Goal: Task Accomplishment & Management: Manage account settings

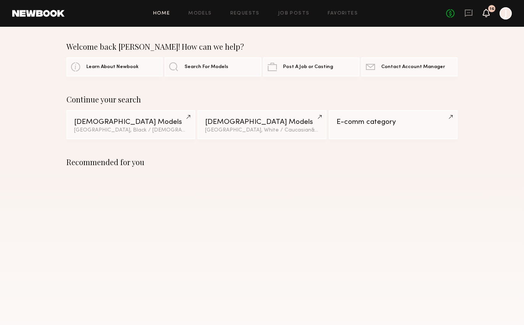
click at [488, 17] on icon at bounding box center [486, 13] width 7 height 8
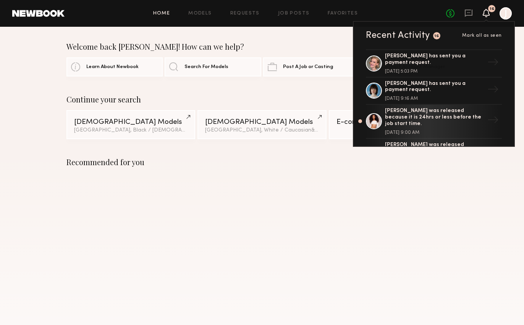
click at [236, 16] on div "Home Models Requests Job Posts Favorites Sign Out No fees up to $5,000 16 Recen…" at bounding box center [288, 13] width 447 height 12
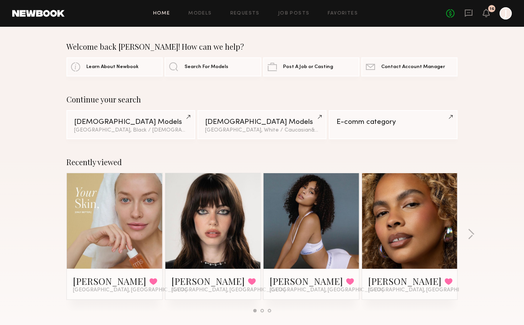
click at [191, 211] on link at bounding box center [213, 221] width 47 height 96
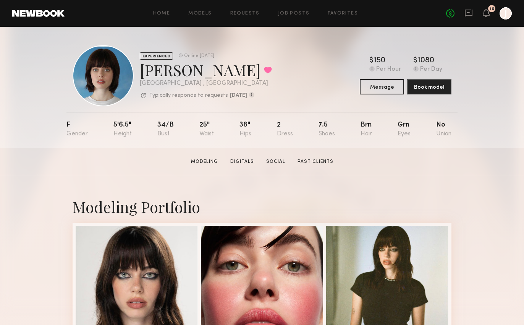
click at [508, 13] on div at bounding box center [506, 13] width 12 height 12
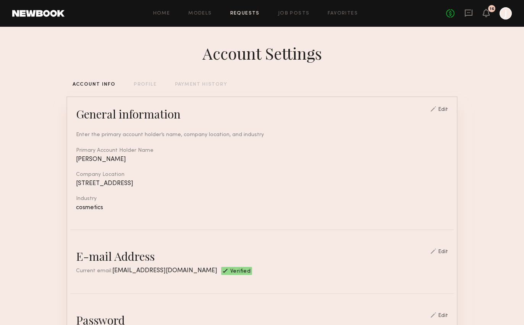
click at [258, 14] on link "Requests" at bounding box center [244, 13] width 29 height 5
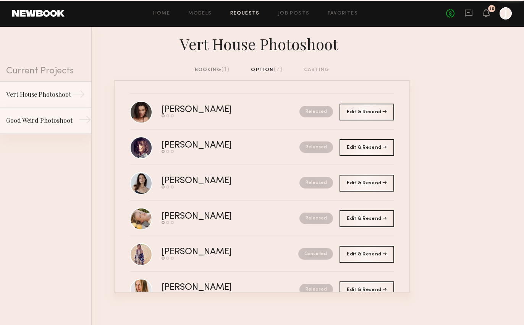
click at [35, 133] on link "Good Weird Photoshoot →" at bounding box center [45, 120] width 91 height 27
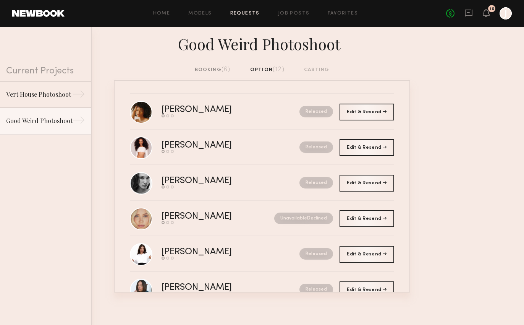
click at [224, 75] on div "booking (6) option (12) casting" at bounding box center [262, 73] width 524 height 15
click at [222, 71] on span "(6)" at bounding box center [226, 69] width 9 height 6
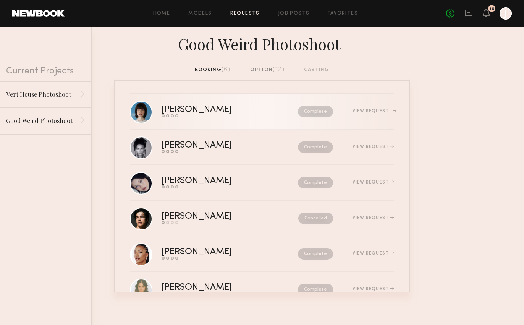
click at [220, 117] on link "[PERSON_NAME] Send request Model response Review hours worked Pay model Complet…" at bounding box center [262, 112] width 264 height 36
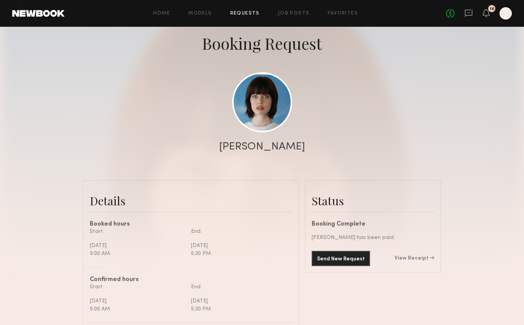
scroll to position [124, 0]
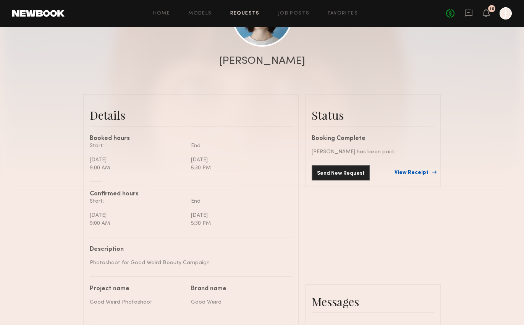
click at [418, 170] on link "View Receipt" at bounding box center [415, 172] width 40 height 5
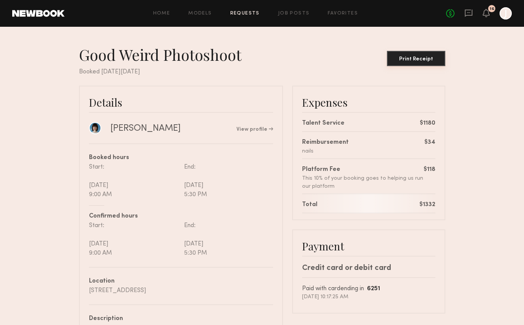
click at [421, 53] on button "Print Receipt" at bounding box center [416, 58] width 58 height 15
click at [411, 57] on div "Print Receipt" at bounding box center [416, 59] width 52 height 5
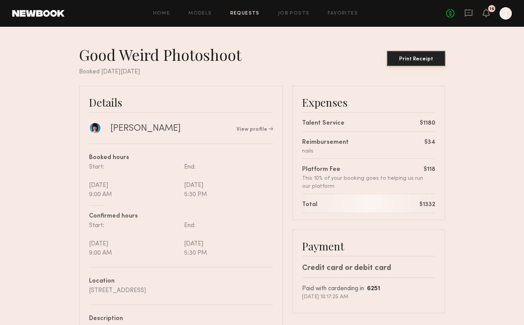
click at [411, 57] on div "Print Receipt" at bounding box center [416, 59] width 52 height 5
click at [471, 86] on nb-booking-receipt "Good Weird Photoshoot Print Receipt Booked [DATE][DATE] Details [PERSON_NAME] V…" at bounding box center [262, 214] width 524 height 338
click at [424, 58] on div "Print Receipt" at bounding box center [416, 59] width 52 height 5
